Goal: Task Accomplishment & Management: Use online tool/utility

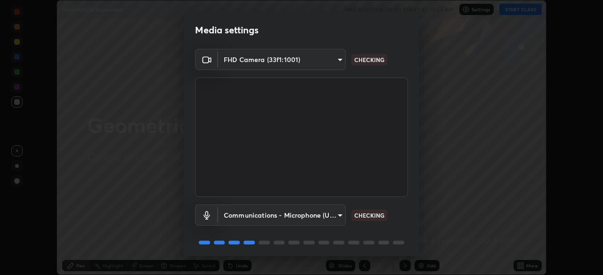
scroll to position [33, 0]
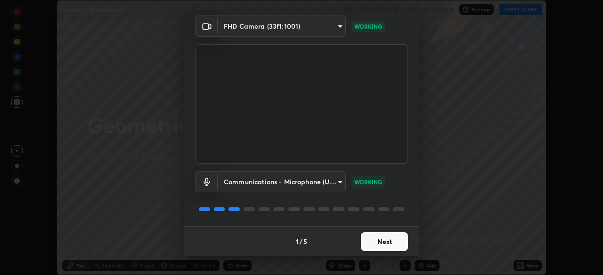
click at [379, 242] on button "Next" at bounding box center [384, 242] width 47 height 19
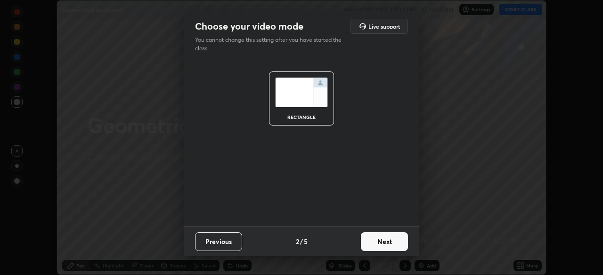
click at [381, 243] on button "Next" at bounding box center [384, 242] width 47 height 19
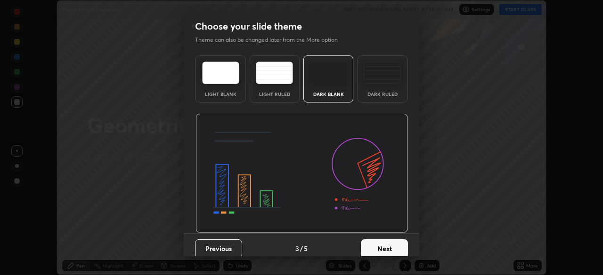
click at [383, 251] on button "Next" at bounding box center [384, 249] width 47 height 19
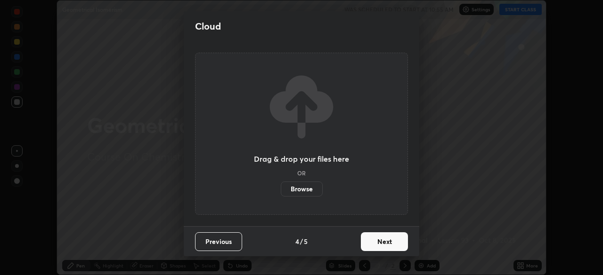
click at [315, 189] on label "Browse" at bounding box center [302, 189] width 42 height 15
click at [281, 189] on input "Browse" at bounding box center [281, 189] width 0 height 15
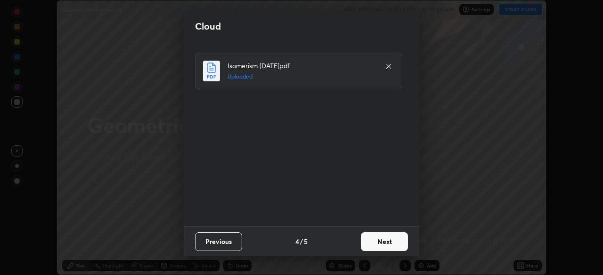
click at [388, 242] on button "Next" at bounding box center [384, 242] width 47 height 19
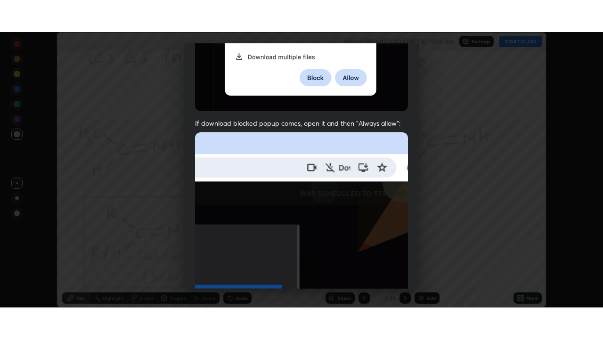
scroll to position [225, 0]
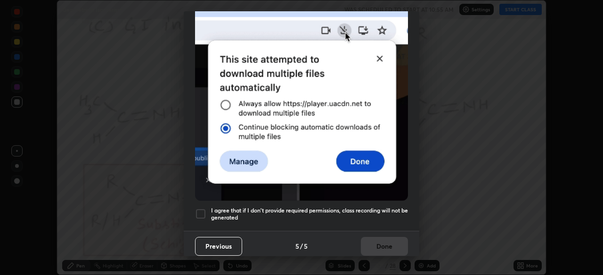
click at [349, 215] on h5 "I agree that if I don't provide required permissions, class recording will not …" at bounding box center [309, 214] width 197 height 15
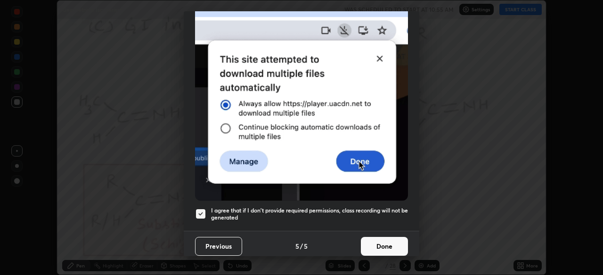
click at [371, 239] on button "Done" at bounding box center [384, 246] width 47 height 19
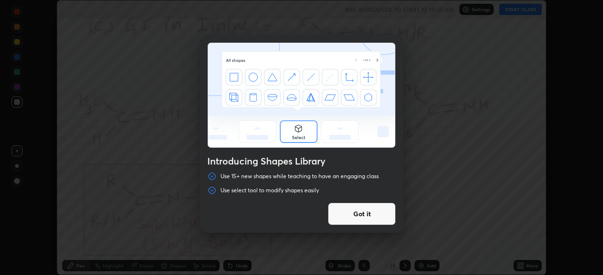
click at [521, 264] on div "Introducing Shapes Library Use 15+ new shapes while teaching to have an engagin…" at bounding box center [301, 137] width 603 height 275
click at [377, 217] on button "Got it" at bounding box center [362, 214] width 68 height 23
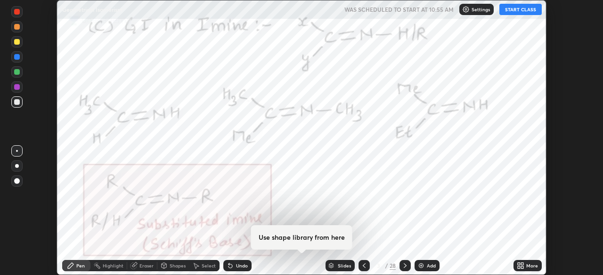
click at [530, 262] on div "More" at bounding box center [527, 265] width 28 height 11
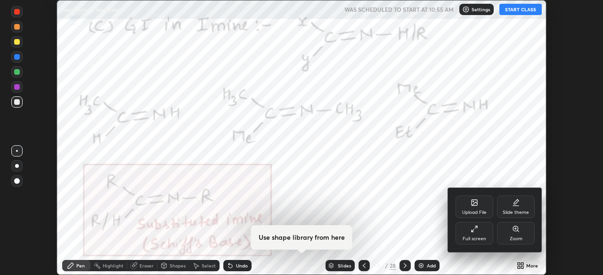
click at [477, 233] on icon at bounding box center [474, 229] width 8 height 8
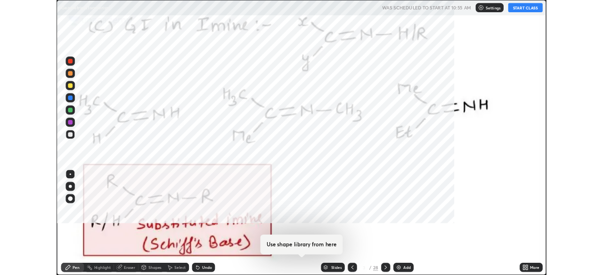
scroll to position [339, 603]
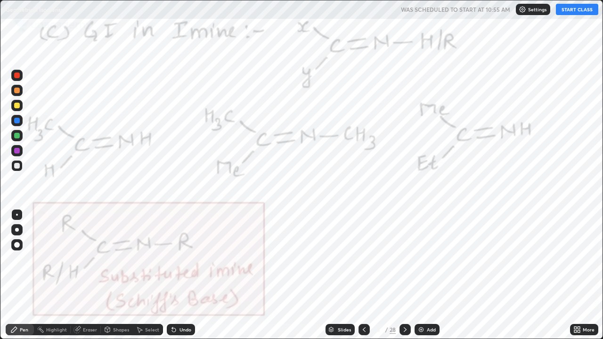
click at [23, 275] on div "Pen" at bounding box center [24, 329] width 8 height 5
click at [17, 230] on div at bounding box center [17, 230] width 4 height 4
click at [21, 123] on div at bounding box center [16, 120] width 11 height 11
click at [566, 11] on button "START CLASS" at bounding box center [576, 9] width 42 height 11
click at [20, 123] on div at bounding box center [16, 120] width 11 height 11
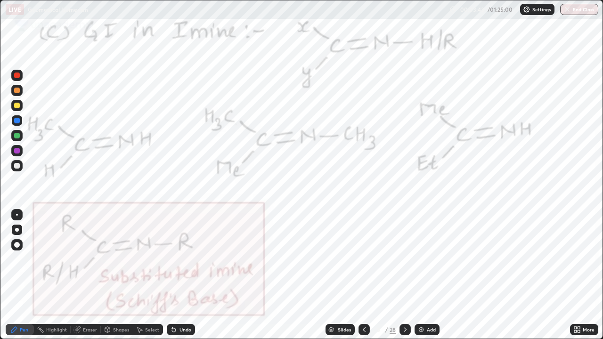
click at [399, 275] on div at bounding box center [404, 329] width 11 height 11
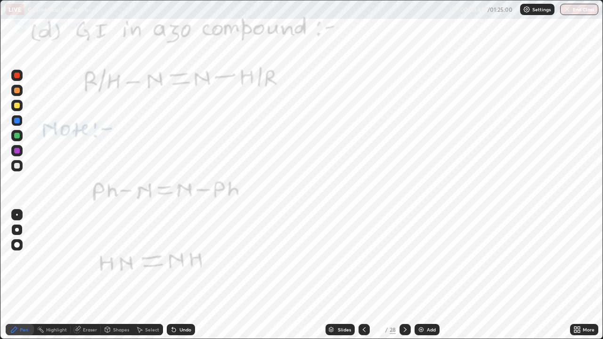
click at [17, 104] on div at bounding box center [17, 106] width 6 height 6
click at [21, 73] on div at bounding box center [16, 75] width 11 height 11
click at [404, 275] on icon at bounding box center [405, 330] width 8 height 8
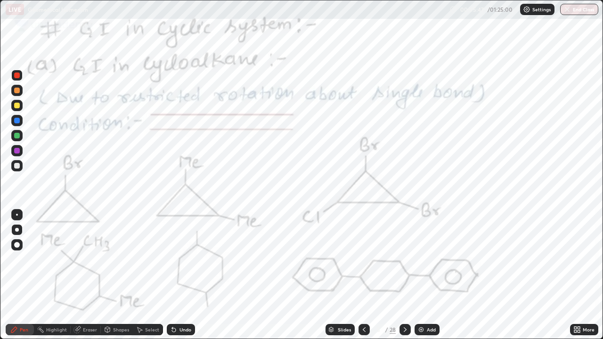
click at [16, 153] on div at bounding box center [17, 151] width 6 height 6
click at [172, 275] on icon at bounding box center [172, 327] width 1 height 1
click at [17, 152] on div at bounding box center [17, 151] width 6 height 6
click at [180, 275] on div "Undo" at bounding box center [185, 329] width 12 height 5
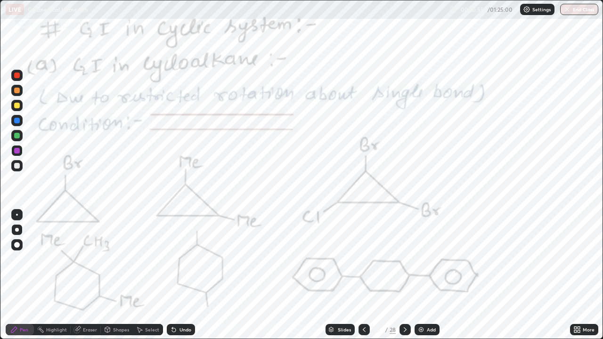
click at [404, 275] on icon at bounding box center [405, 330] width 8 height 8
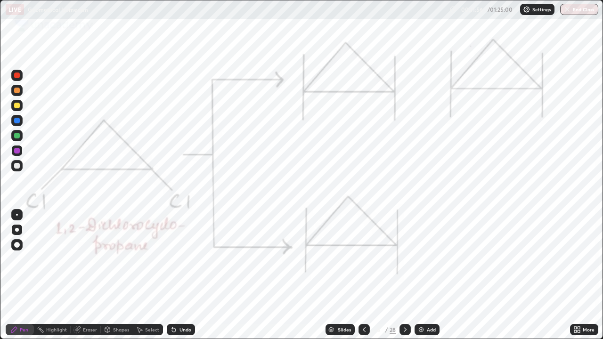
click at [184, 275] on div "Undo" at bounding box center [185, 329] width 12 height 5
click at [86, 275] on div "Eraser" at bounding box center [90, 329] width 14 height 5
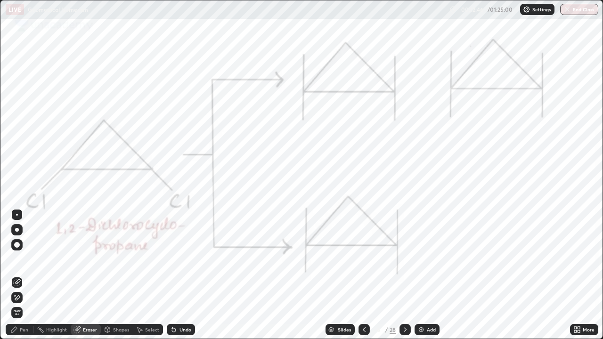
click at [88, 275] on div "Eraser" at bounding box center [86, 329] width 30 height 11
click at [15, 275] on icon at bounding box center [17, 298] width 8 height 8
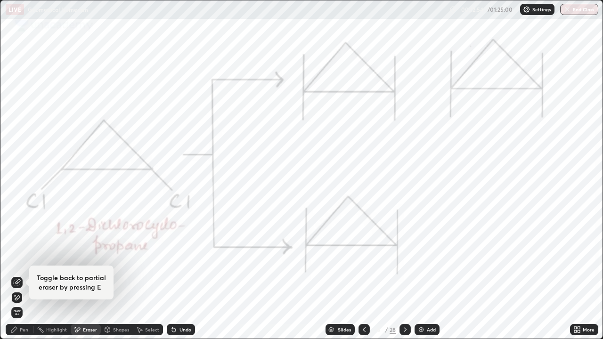
click at [25, 275] on div "Pen" at bounding box center [20, 329] width 28 height 11
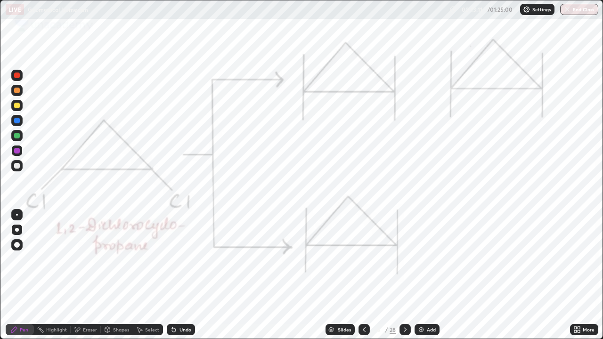
click at [404, 275] on icon at bounding box center [405, 330] width 8 height 8
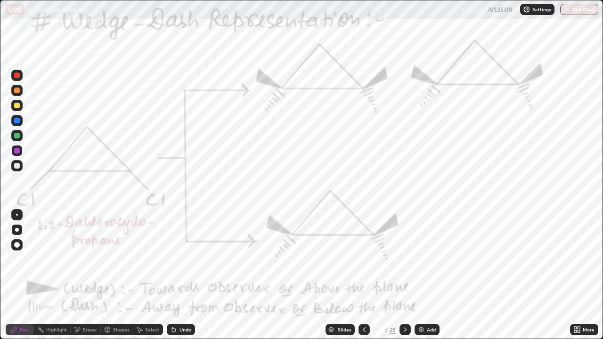
click at [18, 122] on div at bounding box center [17, 121] width 6 height 6
click at [363, 275] on icon at bounding box center [364, 330] width 8 height 8
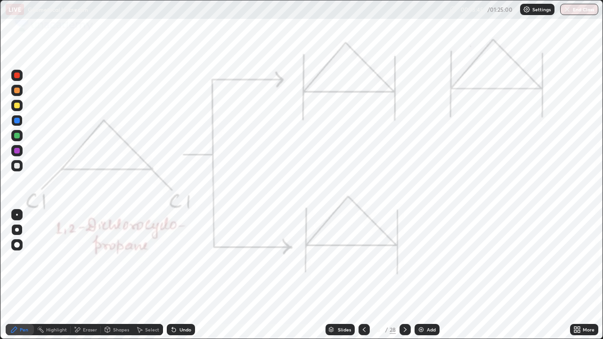
click at [403, 275] on icon at bounding box center [405, 330] width 8 height 8
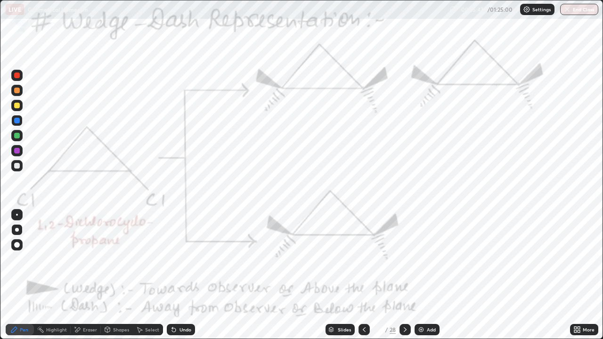
click at [405, 275] on icon at bounding box center [404, 329] width 3 height 5
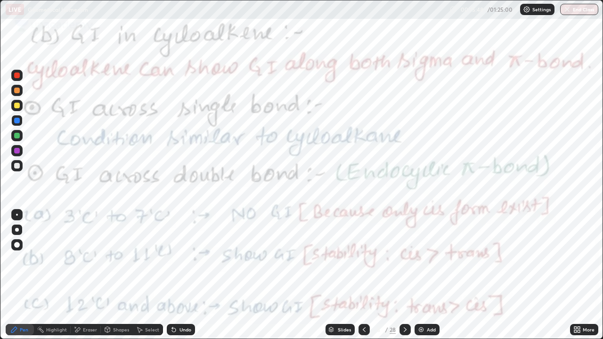
click at [364, 275] on icon at bounding box center [364, 330] width 8 height 8
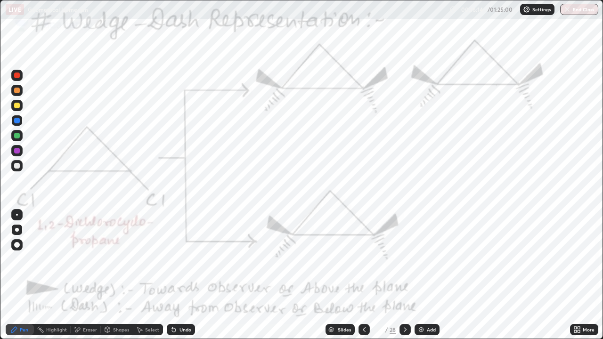
click at [404, 275] on icon at bounding box center [405, 330] width 8 height 8
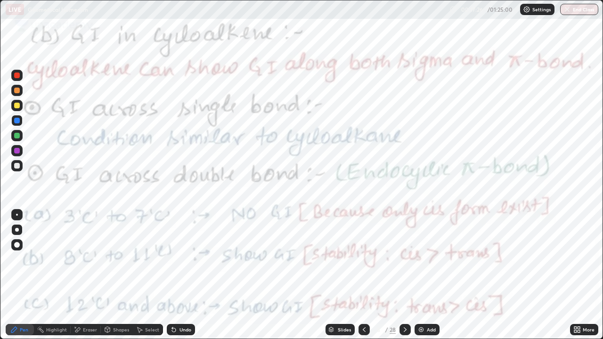
click at [362, 275] on icon at bounding box center [364, 330] width 8 height 8
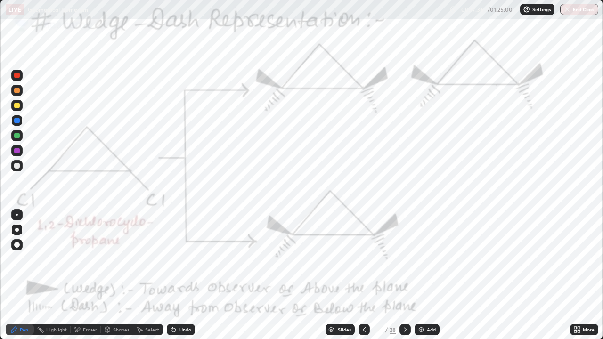
click at [399, 275] on div at bounding box center [404, 329] width 11 height 11
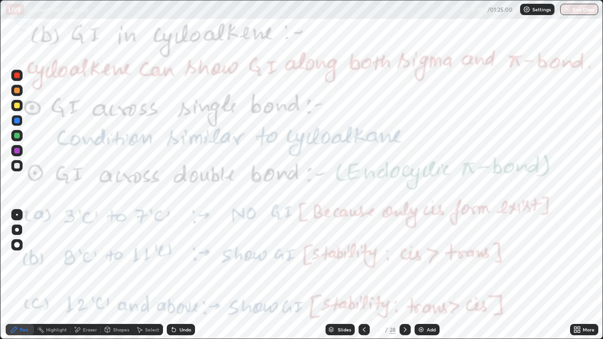
click at [404, 275] on icon at bounding box center [405, 330] width 8 height 8
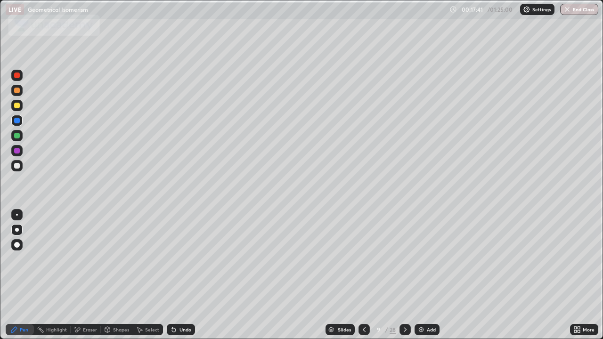
click at [18, 166] on div at bounding box center [17, 166] width 6 height 6
click at [182, 275] on div "Undo" at bounding box center [181, 329] width 28 height 11
click at [21, 121] on div at bounding box center [16, 120] width 11 height 11
click at [363, 275] on icon at bounding box center [363, 329] width 3 height 5
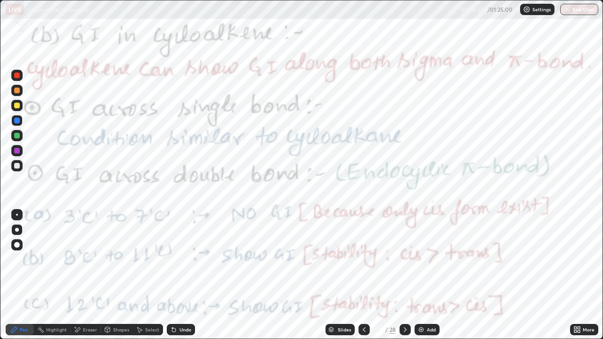
click at [403, 275] on icon at bounding box center [405, 330] width 8 height 8
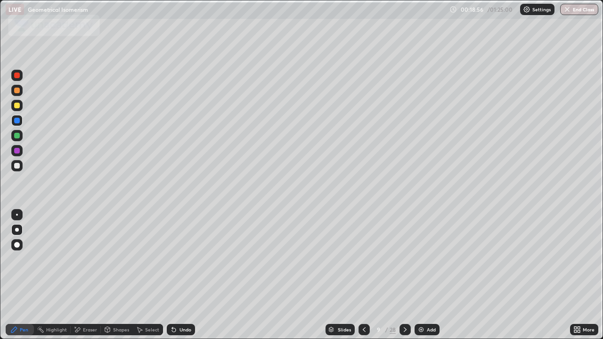
click at [185, 275] on div "Undo" at bounding box center [185, 329] width 12 height 5
click at [179, 275] on div "Undo" at bounding box center [181, 329] width 28 height 11
click at [363, 275] on icon at bounding box center [364, 330] width 8 height 8
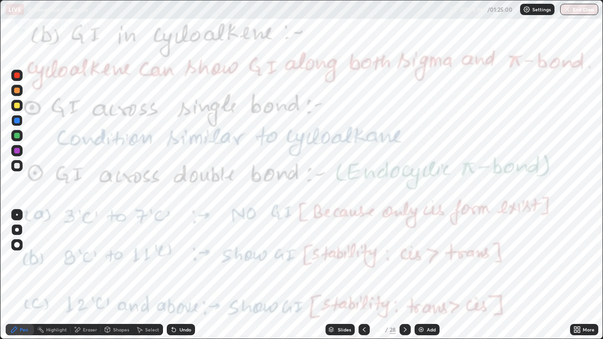
click at [404, 275] on icon at bounding box center [404, 329] width 3 height 5
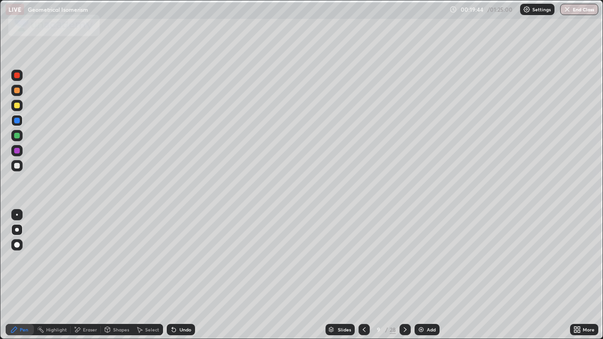
click at [16, 166] on div at bounding box center [17, 166] width 6 height 6
click at [16, 137] on div at bounding box center [17, 136] width 6 height 6
click at [362, 275] on icon at bounding box center [364, 330] width 8 height 8
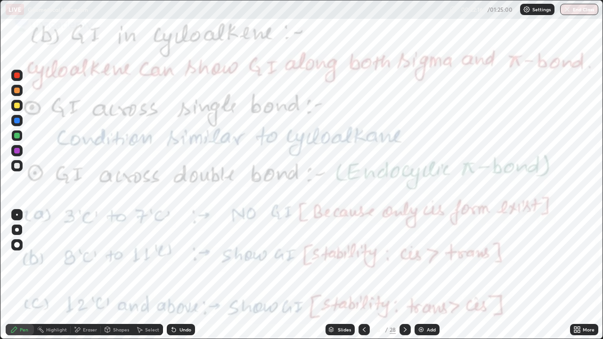
click at [366, 275] on icon at bounding box center [364, 330] width 8 height 8
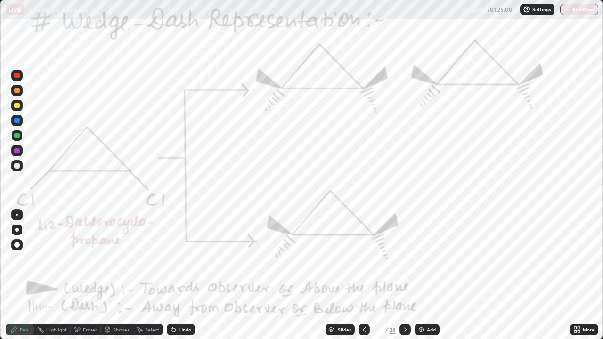
click at [405, 275] on icon at bounding box center [405, 330] width 8 height 8
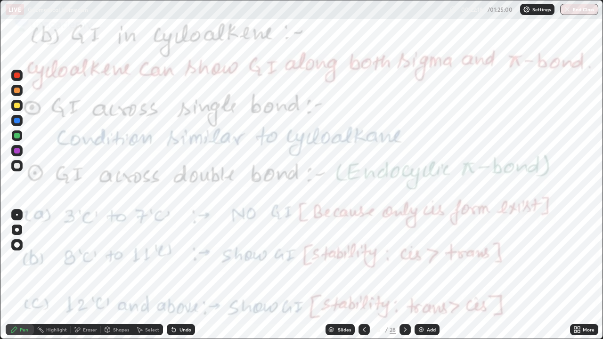
click at [404, 275] on icon at bounding box center [405, 330] width 8 height 8
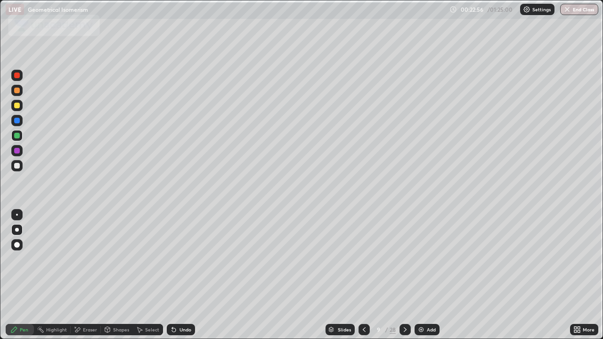
click at [364, 275] on icon at bounding box center [364, 330] width 8 height 8
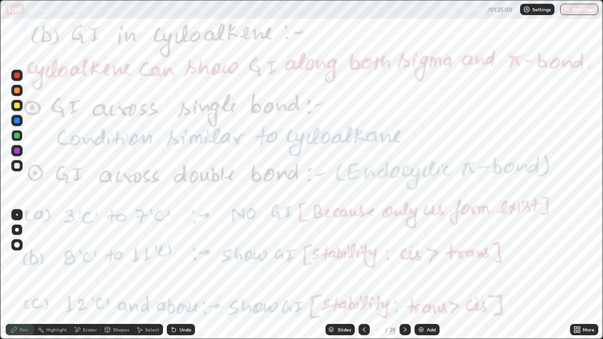
click at [405, 275] on icon at bounding box center [405, 330] width 8 height 8
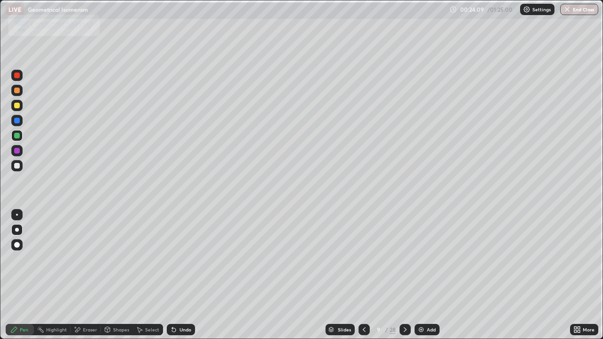
click at [364, 275] on div at bounding box center [363, 329] width 11 height 11
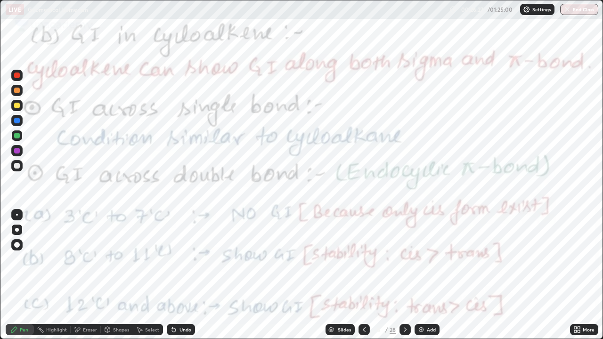
click at [401, 275] on icon at bounding box center [405, 330] width 8 height 8
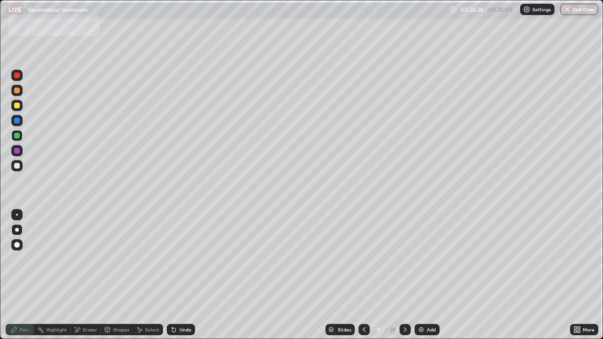
click at [404, 275] on icon at bounding box center [405, 330] width 8 height 8
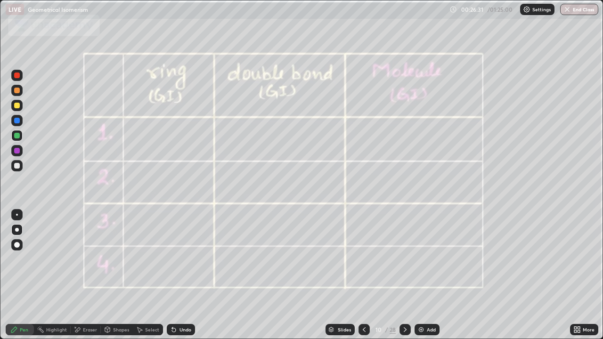
click at [17, 164] on div at bounding box center [17, 166] width 6 height 6
click at [363, 275] on icon at bounding box center [364, 330] width 8 height 8
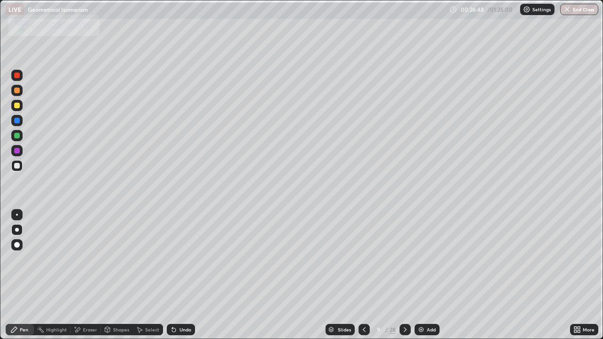
click at [94, 275] on div "Eraser" at bounding box center [90, 329] width 14 height 5
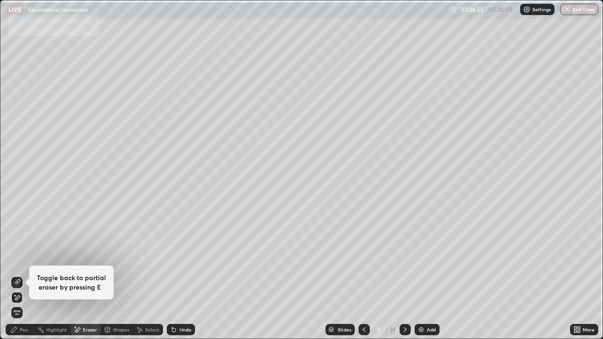
click at [24, 275] on div "Pen" at bounding box center [20, 329] width 28 height 11
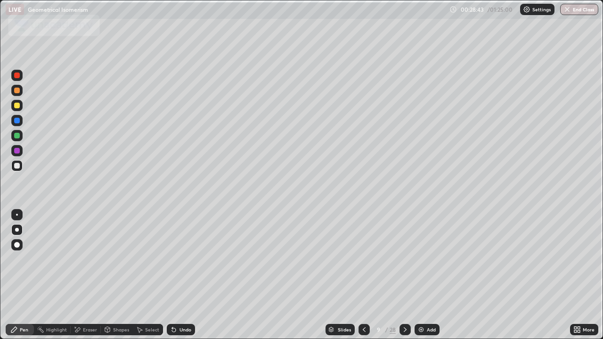
click at [404, 275] on icon at bounding box center [405, 330] width 8 height 8
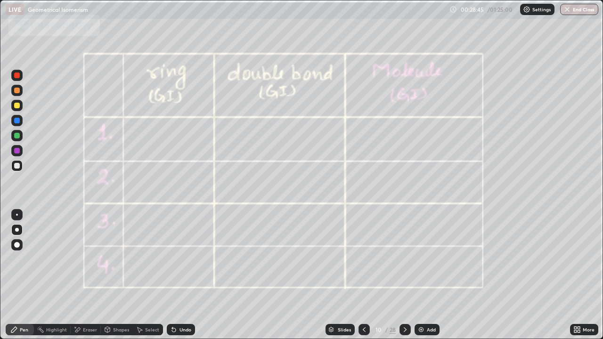
click at [22, 169] on div at bounding box center [16, 165] width 11 height 15
click at [112, 275] on div "Shapes" at bounding box center [117, 329] width 32 height 11
click at [16, 189] on div at bounding box center [16, 194] width 15 height 252
click at [404, 275] on icon at bounding box center [405, 330] width 8 height 8
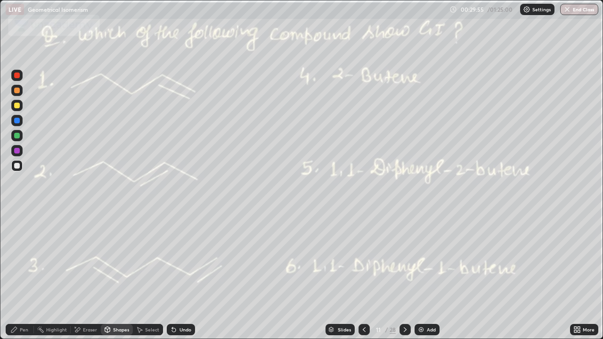
click at [19, 155] on div at bounding box center [16, 150] width 11 height 11
click at [362, 275] on icon at bounding box center [364, 330] width 8 height 8
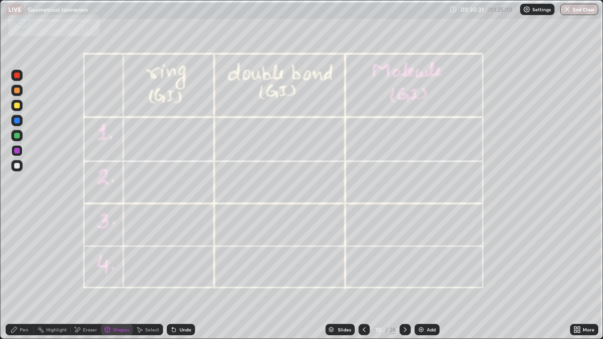
click at [404, 275] on icon at bounding box center [404, 329] width 3 height 5
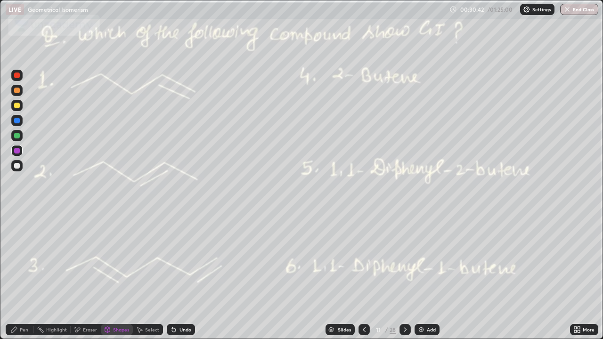
click at [17, 121] on div at bounding box center [17, 121] width 6 height 6
click at [21, 167] on div at bounding box center [16, 165] width 11 height 11
click at [177, 275] on div "Undo" at bounding box center [181, 329] width 28 height 11
click at [20, 275] on div "Pen" at bounding box center [20, 329] width 28 height 11
click at [404, 275] on icon at bounding box center [405, 330] width 8 height 8
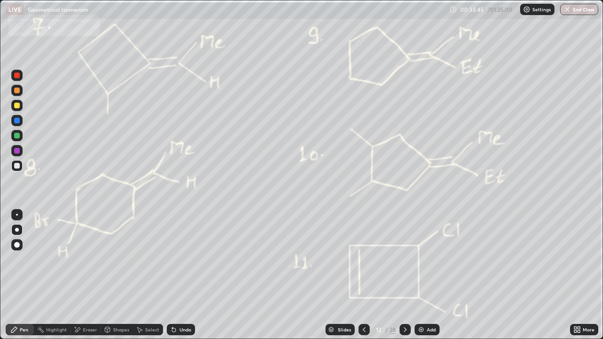
click at [17, 121] on div at bounding box center [17, 121] width 6 height 6
click at [364, 275] on icon at bounding box center [364, 330] width 8 height 8
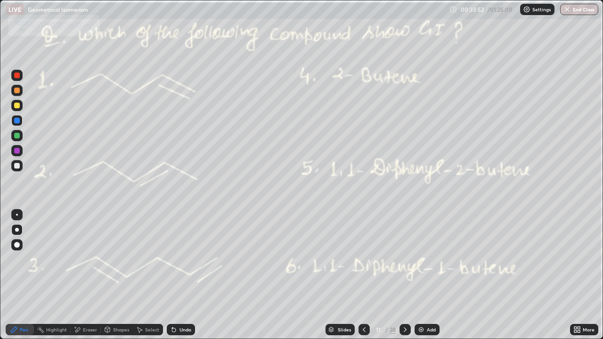
click at [407, 275] on icon at bounding box center [405, 330] width 8 height 8
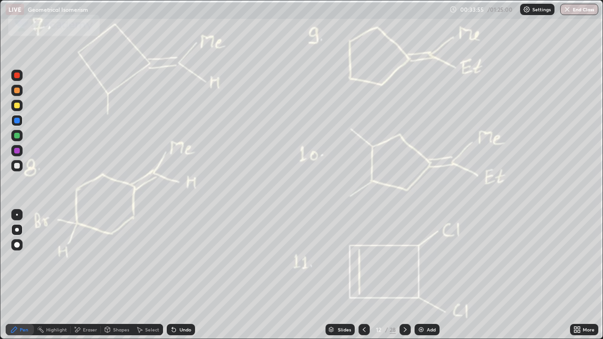
click at [363, 275] on icon at bounding box center [364, 330] width 8 height 8
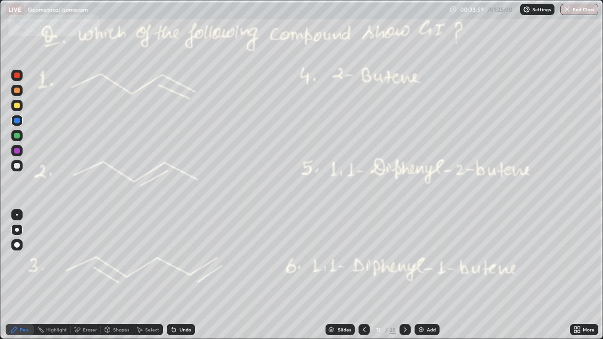
click at [401, 275] on icon at bounding box center [405, 330] width 8 height 8
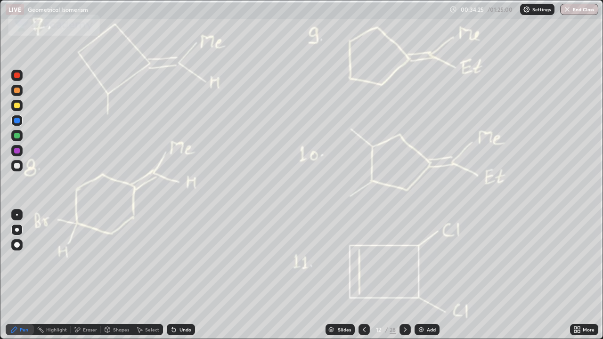
click at [176, 275] on icon at bounding box center [174, 330] width 8 height 8
click at [185, 275] on div "Undo" at bounding box center [185, 329] width 12 height 5
click at [14, 166] on div at bounding box center [17, 166] width 6 height 6
click at [404, 275] on icon at bounding box center [405, 330] width 8 height 8
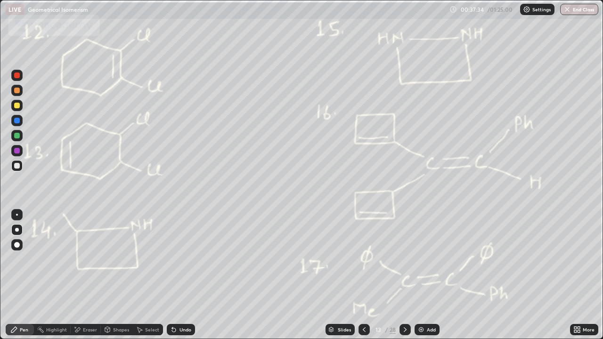
click at [363, 275] on icon at bounding box center [364, 330] width 8 height 8
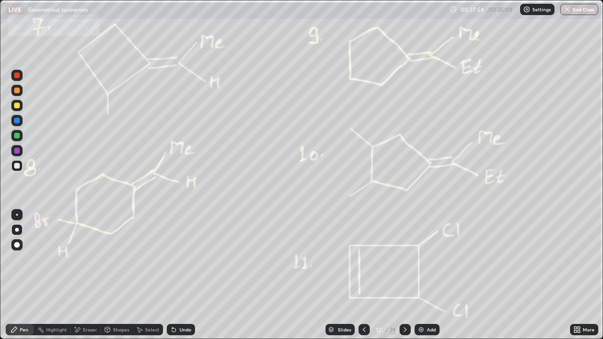
click at [404, 275] on icon at bounding box center [405, 330] width 8 height 8
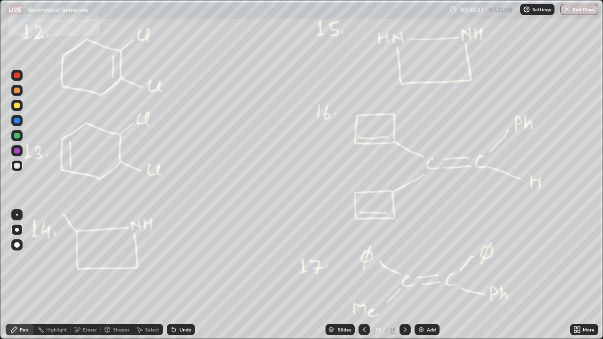
click at [17, 166] on div at bounding box center [17, 166] width 6 height 6
click at [405, 275] on icon at bounding box center [405, 330] width 8 height 8
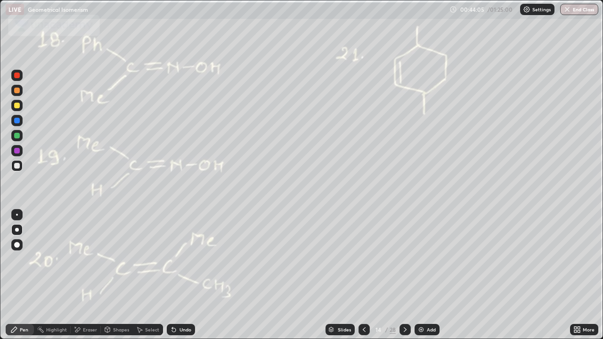
click at [17, 146] on div at bounding box center [16, 150] width 11 height 11
click at [401, 275] on icon at bounding box center [405, 330] width 8 height 8
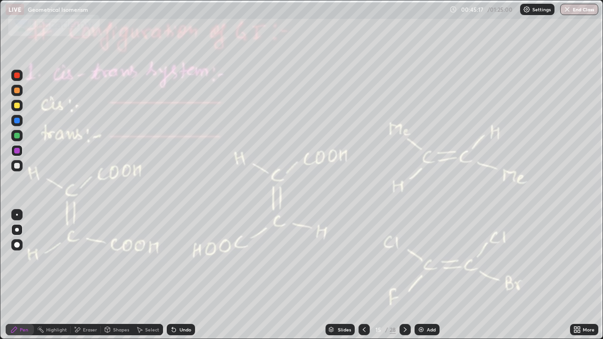
click at [21, 119] on div at bounding box center [16, 120] width 11 height 11
click at [404, 275] on icon at bounding box center [405, 330] width 8 height 8
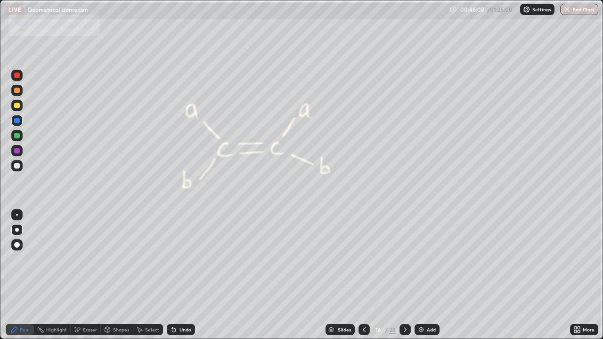
click at [402, 275] on div at bounding box center [404, 329] width 11 height 11
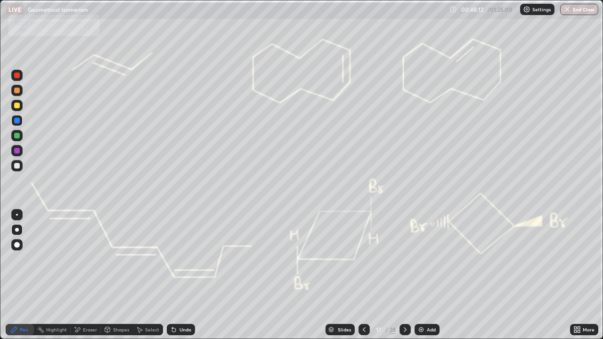
click at [17, 166] on div at bounding box center [17, 166] width 6 height 6
click at [179, 275] on div "Undo" at bounding box center [185, 329] width 12 height 5
click at [177, 275] on div "Undo" at bounding box center [181, 329] width 28 height 11
click at [189, 275] on div "Undo" at bounding box center [185, 329] width 12 height 5
click at [362, 275] on div at bounding box center [363, 329] width 11 height 11
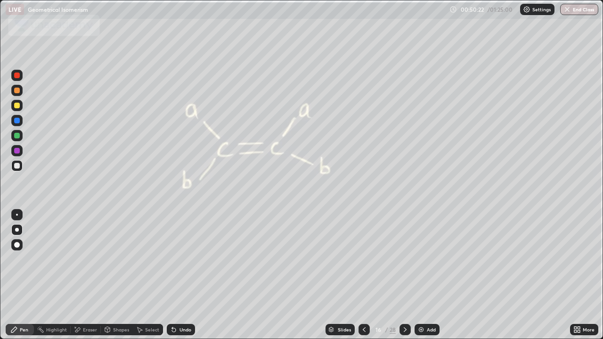
click at [363, 275] on icon at bounding box center [364, 330] width 8 height 8
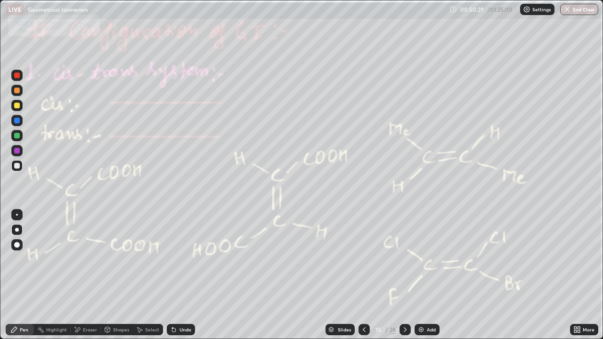
click at [404, 275] on icon at bounding box center [405, 330] width 8 height 8
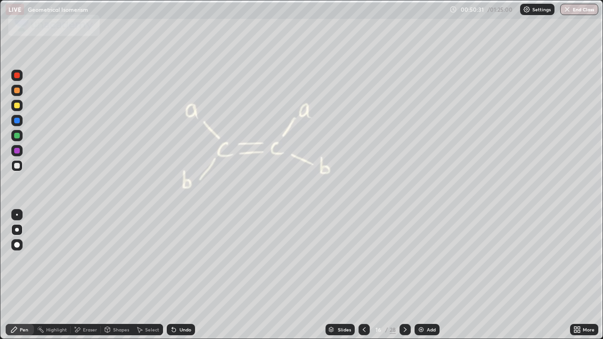
click at [404, 275] on icon at bounding box center [405, 330] width 8 height 8
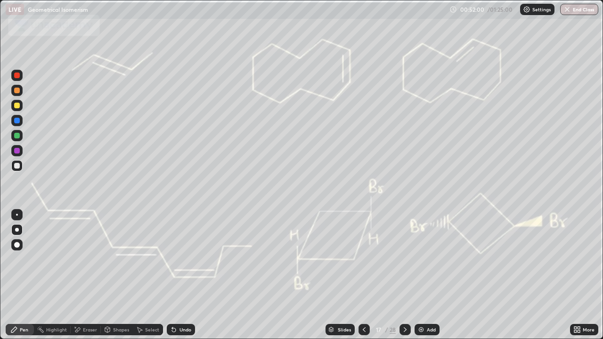
click at [404, 275] on icon at bounding box center [405, 330] width 8 height 8
click at [408, 275] on div at bounding box center [404, 329] width 11 height 11
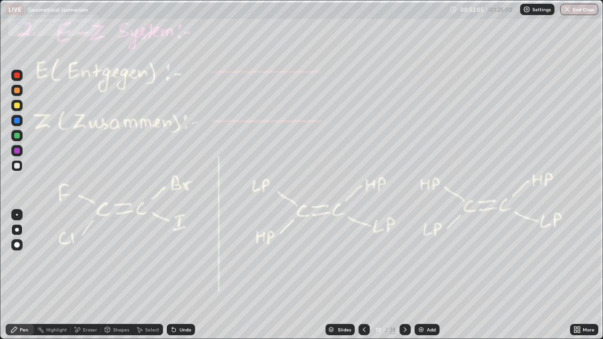
click at [20, 121] on div at bounding box center [16, 120] width 11 height 11
click at [364, 275] on div at bounding box center [363, 329] width 11 height 11
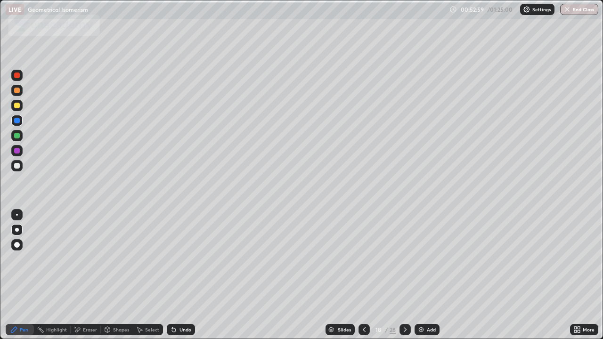
click at [363, 275] on icon at bounding box center [363, 329] width 3 height 5
click at [360, 275] on div at bounding box center [363, 329] width 11 height 11
click at [362, 275] on icon at bounding box center [364, 330] width 8 height 8
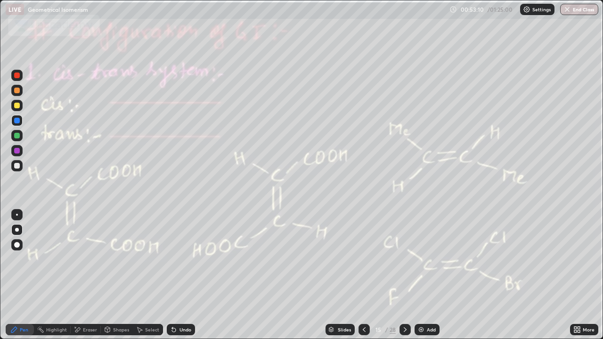
click at [404, 275] on icon at bounding box center [405, 330] width 8 height 8
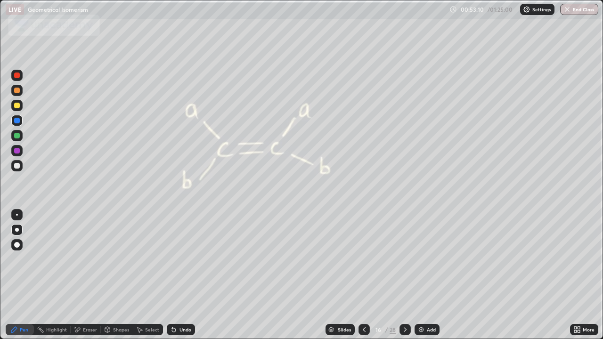
click at [404, 275] on icon at bounding box center [405, 330] width 8 height 8
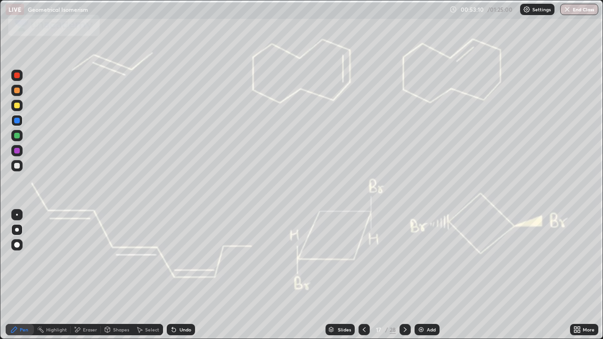
click at [404, 275] on icon at bounding box center [405, 330] width 8 height 8
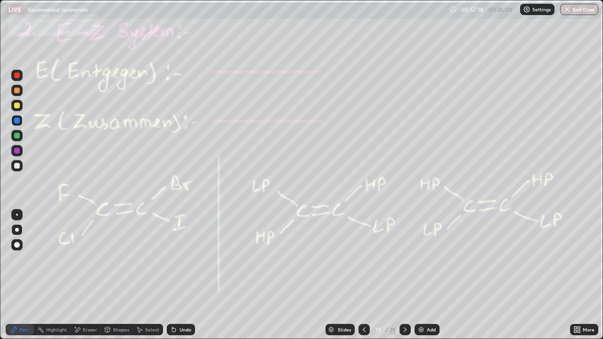
click at [405, 275] on icon at bounding box center [405, 330] width 8 height 8
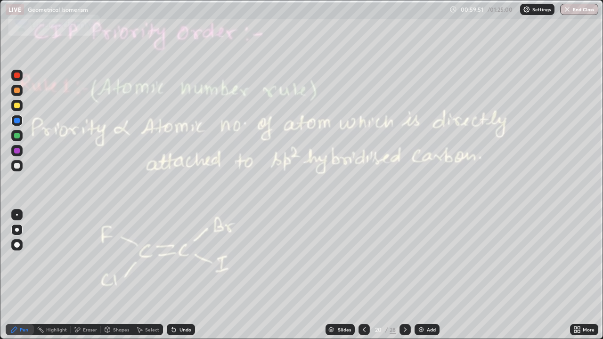
click at [403, 275] on icon at bounding box center [405, 330] width 8 height 8
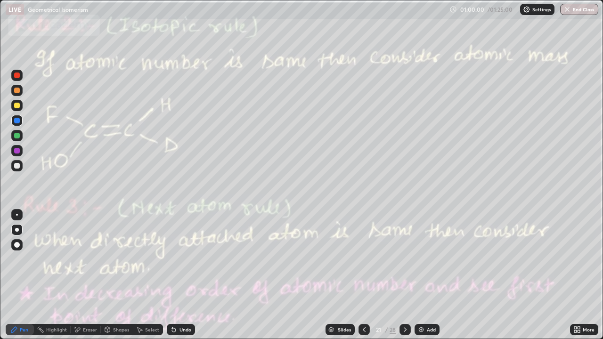
click at [179, 275] on div "Undo" at bounding box center [185, 329] width 12 height 5
click at [363, 275] on icon at bounding box center [364, 330] width 8 height 8
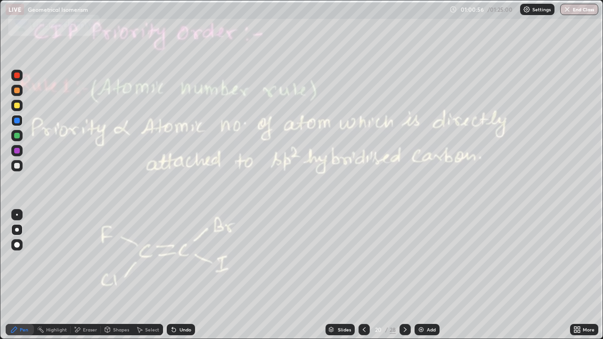
click at [404, 275] on icon at bounding box center [404, 329] width 3 height 5
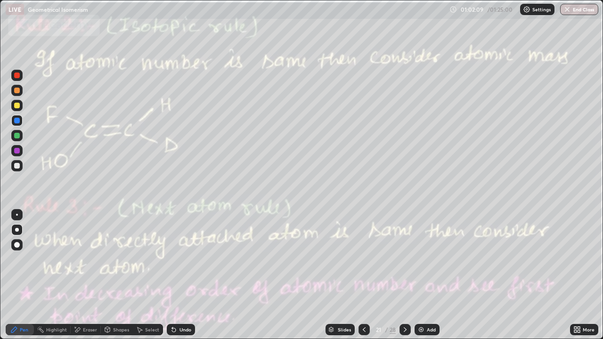
click at [404, 275] on icon at bounding box center [405, 330] width 8 height 8
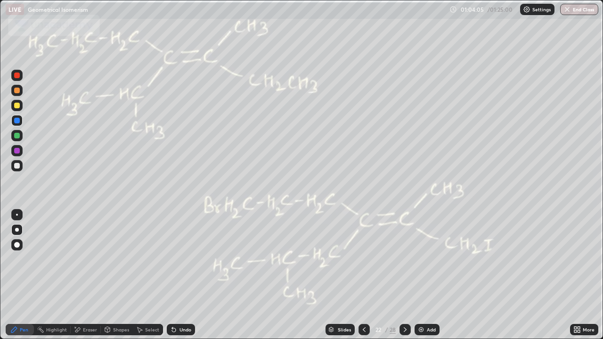
click at [363, 275] on icon at bounding box center [364, 330] width 8 height 8
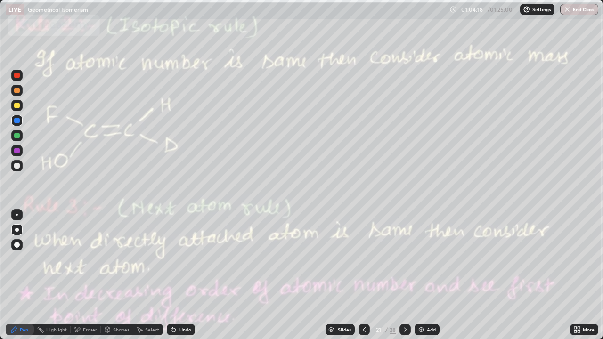
click at [404, 275] on icon at bounding box center [405, 330] width 8 height 8
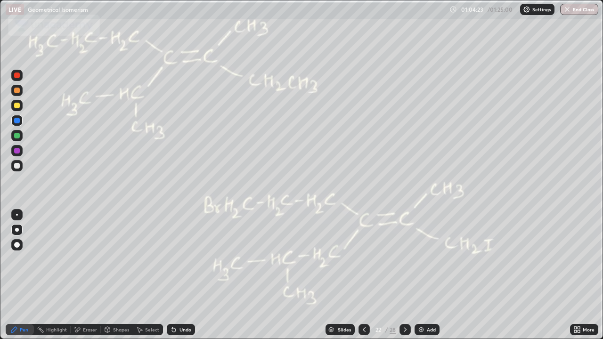
click at [364, 275] on icon at bounding box center [363, 329] width 3 height 5
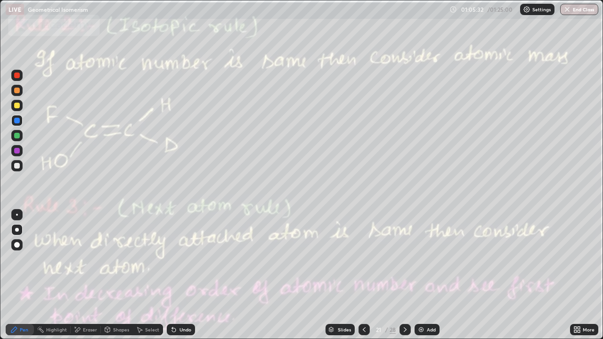
click at [404, 275] on icon at bounding box center [405, 330] width 8 height 8
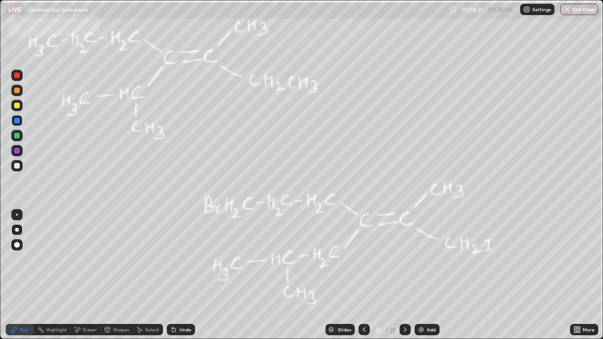
click at [405, 275] on icon at bounding box center [405, 330] width 8 height 8
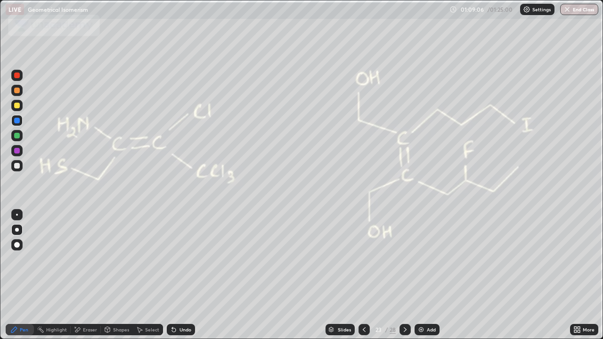
click at [88, 275] on div "Eraser" at bounding box center [90, 329] width 14 height 5
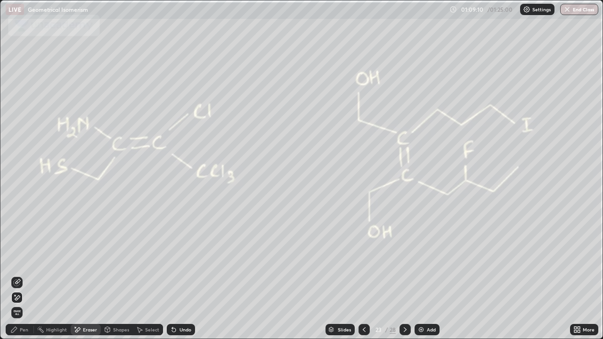
click at [33, 275] on div "Pen" at bounding box center [20, 329] width 28 height 11
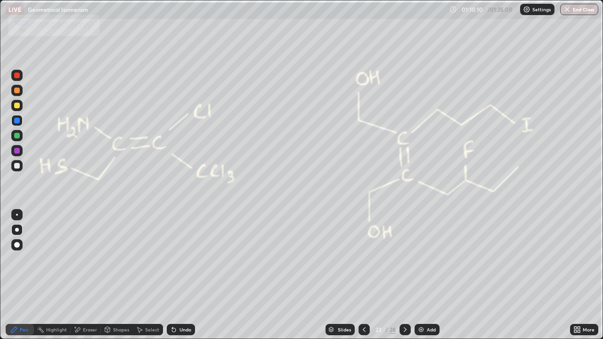
click at [185, 275] on div "Undo" at bounding box center [185, 329] width 12 height 5
click at [180, 275] on div "Undo" at bounding box center [185, 329] width 12 height 5
click at [177, 275] on div "Undo" at bounding box center [181, 329] width 28 height 11
click at [172, 275] on icon at bounding box center [174, 330] width 4 height 4
click at [173, 275] on icon at bounding box center [174, 330] width 4 height 4
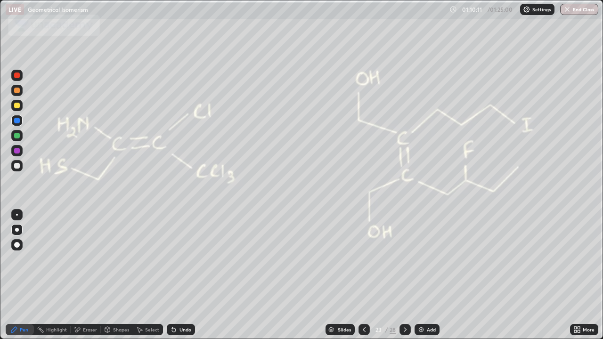
click at [174, 275] on icon at bounding box center [174, 330] width 8 height 8
click at [363, 275] on icon at bounding box center [364, 330] width 8 height 8
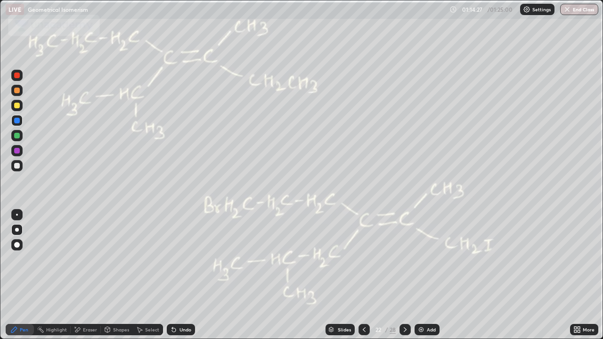
click at [363, 275] on icon at bounding box center [364, 330] width 8 height 8
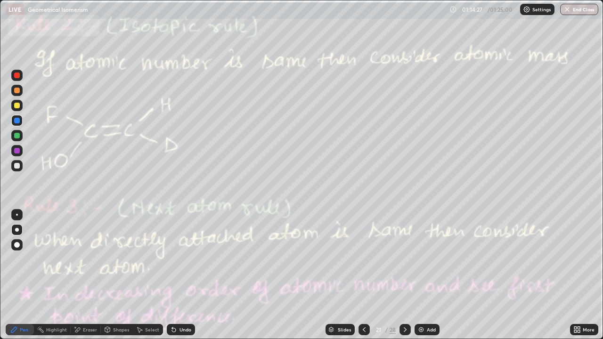
click at [367, 275] on div at bounding box center [363, 329] width 11 height 11
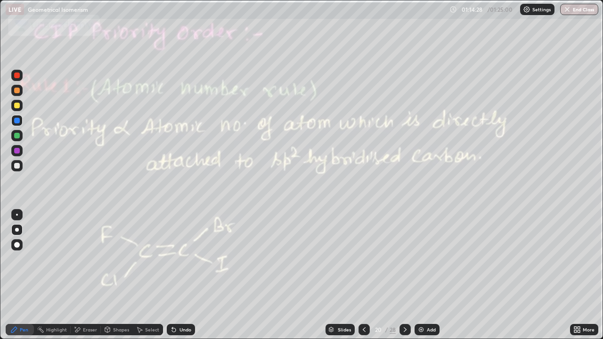
click at [363, 275] on icon at bounding box center [364, 330] width 8 height 8
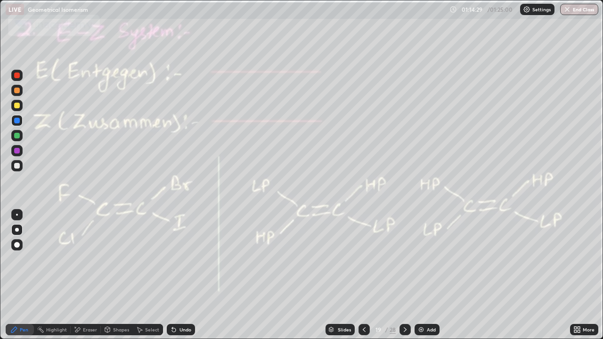
click at [363, 275] on icon at bounding box center [364, 330] width 8 height 8
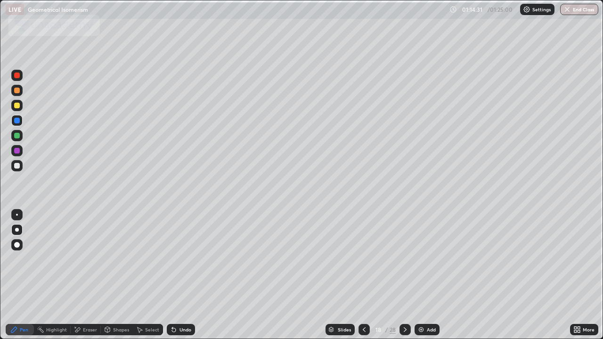
click at [362, 275] on icon at bounding box center [364, 330] width 8 height 8
click at [364, 275] on icon at bounding box center [364, 330] width 8 height 8
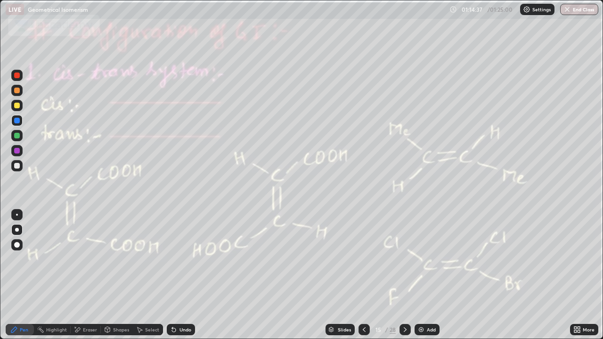
click at [363, 275] on icon at bounding box center [364, 330] width 8 height 8
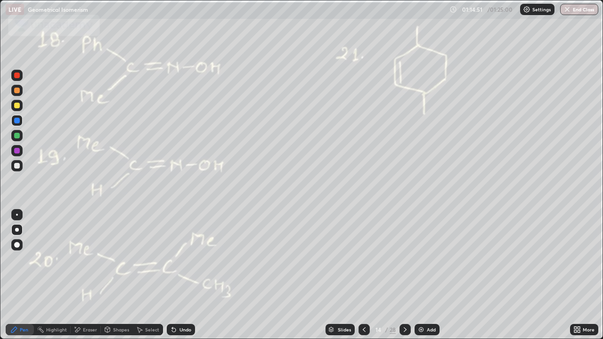
click at [574, 15] on button "End Class" at bounding box center [579, 9] width 38 height 11
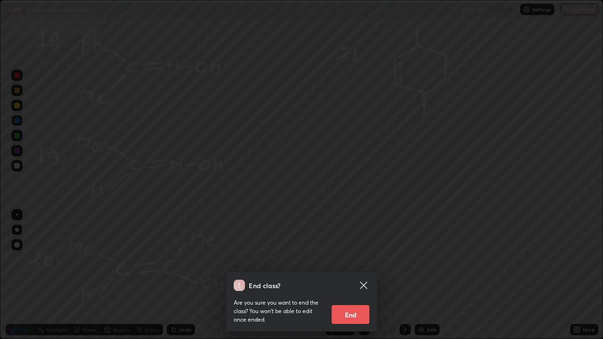
click at [517, 160] on div "End class? Are you sure you want to end the class? You won’t be able to edit on…" at bounding box center [301, 169] width 603 height 339
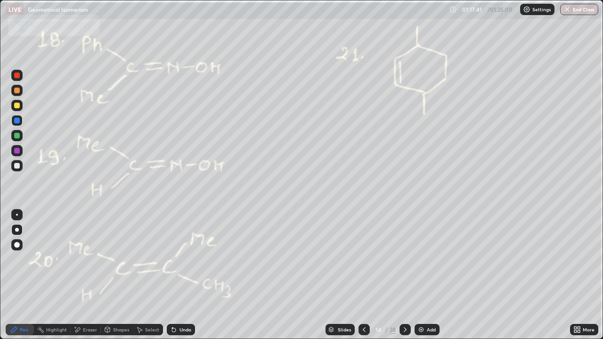
click at [576, 10] on button "End Class" at bounding box center [579, 9] width 38 height 11
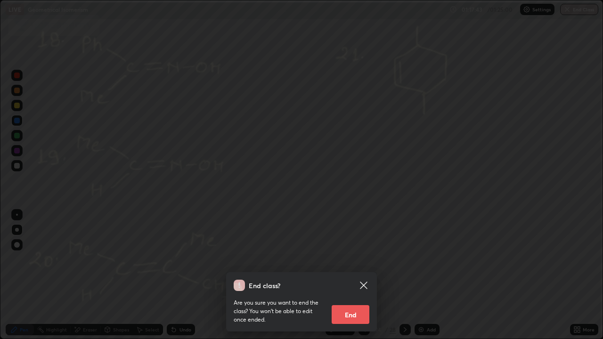
click at [359, 275] on button "End" at bounding box center [350, 314] width 38 height 19
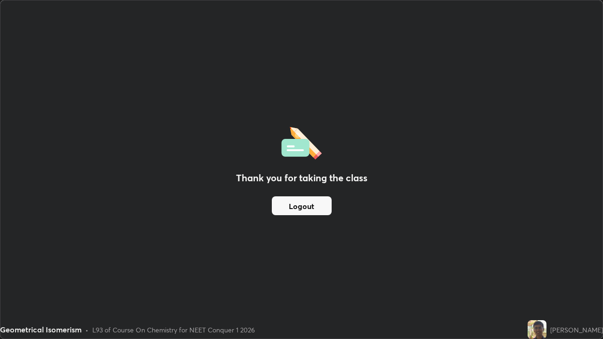
click at [321, 206] on button "Logout" at bounding box center [302, 205] width 60 height 19
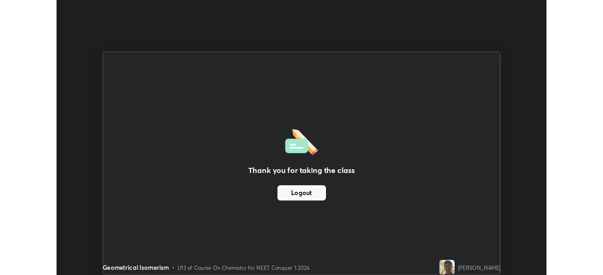
scroll to position [46797, 46470]
